Goal: Information Seeking & Learning: Check status

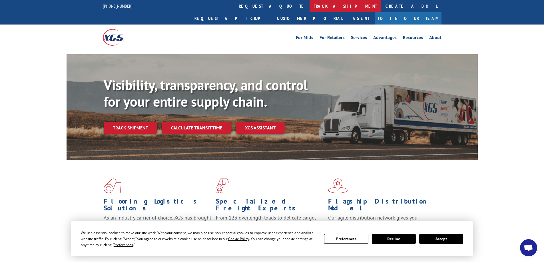
click at [310, 8] on link "track a shipment" at bounding box center [346, 6] width 72 height 12
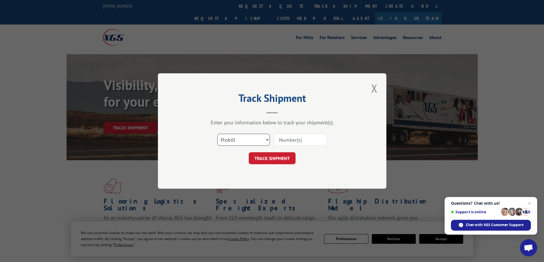
click at [235, 138] on select "Select category... Probill BOL PO" at bounding box center [243, 140] width 53 height 12
select select "bol"
click at [217, 134] on select "Select category... Probill BOL PO" at bounding box center [243, 140] width 53 height 12
click at [284, 140] on input at bounding box center [300, 140] width 53 height 12
paste input "5947237"
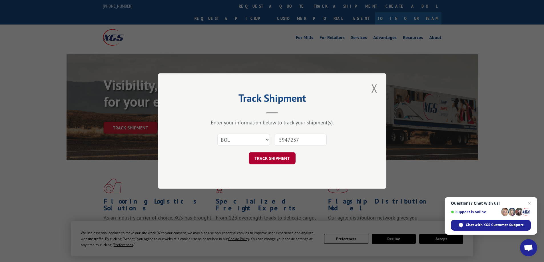
type input "5947237"
click at [275, 159] on button "TRACK SHIPMENT" at bounding box center [272, 158] width 47 height 12
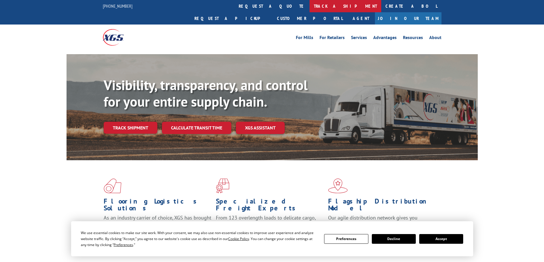
click at [310, 6] on link "track a shipment" at bounding box center [346, 6] width 72 height 12
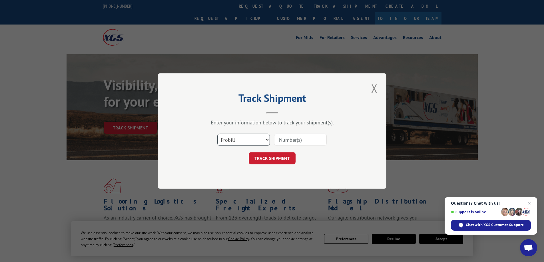
click at [238, 144] on select "Select category... Probill BOL PO" at bounding box center [243, 140] width 53 height 12
select select "bol"
click at [217, 134] on select "Select category... Probill BOL PO" at bounding box center [243, 140] width 53 height 12
click at [285, 139] on input at bounding box center [300, 140] width 53 height 12
paste input "4866058"
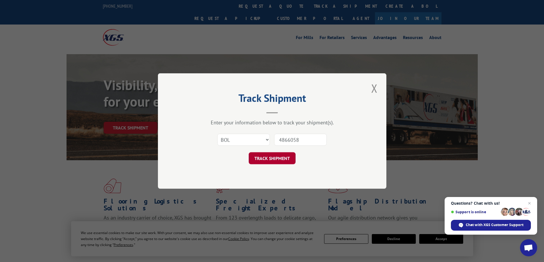
type input "4866058"
click at [273, 161] on button "TRACK SHIPMENT" at bounding box center [272, 158] width 47 height 12
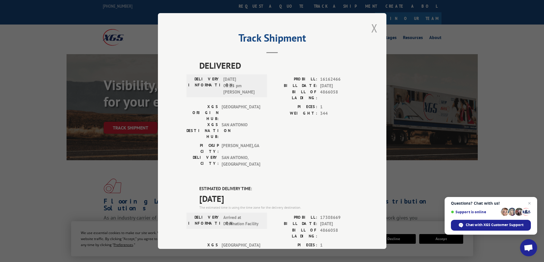
click at [373, 28] on button "Close modal" at bounding box center [374, 28] width 10 height 16
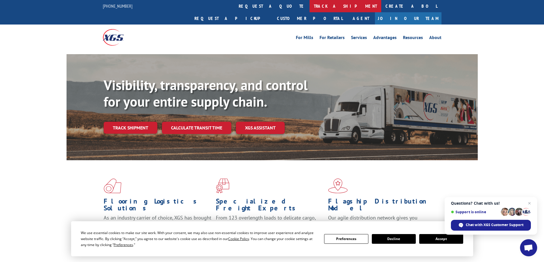
click at [310, 5] on link "track a shipment" at bounding box center [346, 6] width 72 height 12
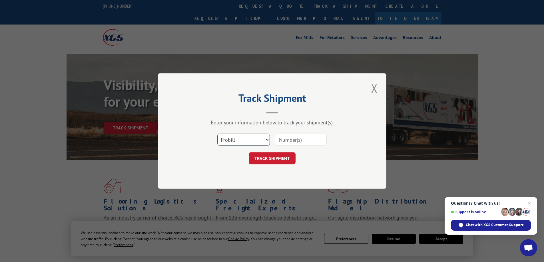
drag, startPoint x: 238, startPoint y: 141, endPoint x: 237, endPoint y: 145, distance: 3.9
click at [238, 141] on select "Select category... Probill BOL PO" at bounding box center [243, 140] width 53 height 12
select select "bol"
click at [217, 134] on select "Select category... Probill BOL PO" at bounding box center [243, 140] width 53 height 12
click at [282, 138] on input at bounding box center [300, 140] width 53 height 12
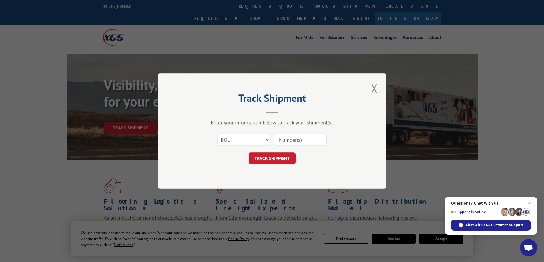
paste input "4843955"
type input "4843955"
click at [273, 161] on button "TRACK SHIPMENT" at bounding box center [272, 158] width 47 height 12
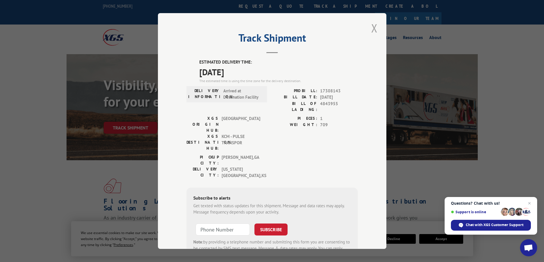
click at [371, 28] on button "Close modal" at bounding box center [374, 28] width 10 height 16
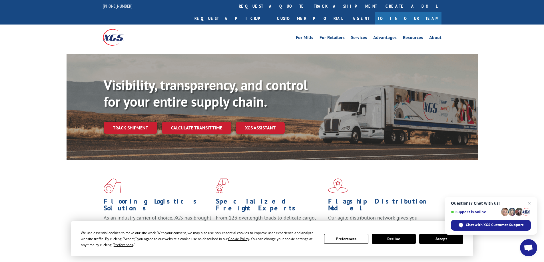
click at [427, 238] on button "Accept" at bounding box center [441, 239] width 44 height 10
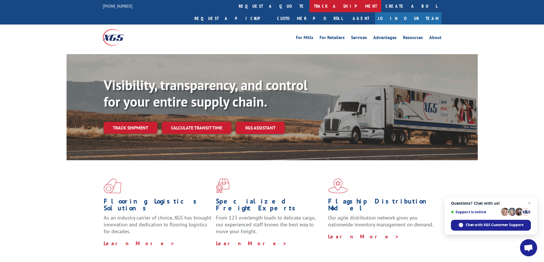
click at [310, 6] on link "track a shipment" at bounding box center [346, 6] width 72 height 12
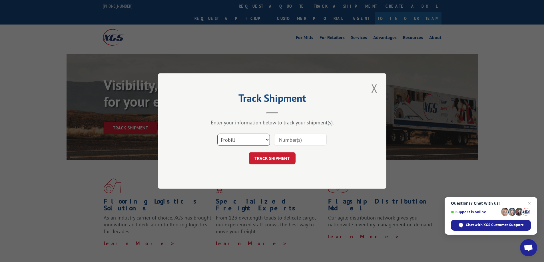
click at [237, 142] on select "Select category... Probill BOL PO" at bounding box center [243, 140] width 53 height 12
select select "bol"
click at [217, 134] on select "Select category... Probill BOL PO" at bounding box center [243, 140] width 53 height 12
click at [281, 138] on input at bounding box center [300, 140] width 53 height 12
paste input "4845689"
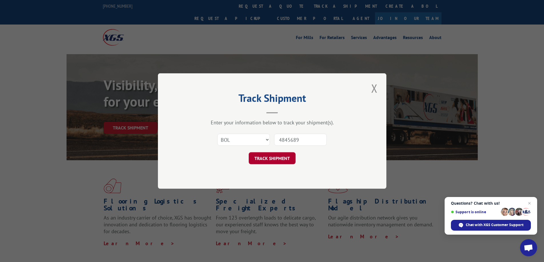
type input "4845689"
click at [280, 158] on button "TRACK SHIPMENT" at bounding box center [272, 158] width 47 height 12
